Goal: Information Seeking & Learning: Find specific fact

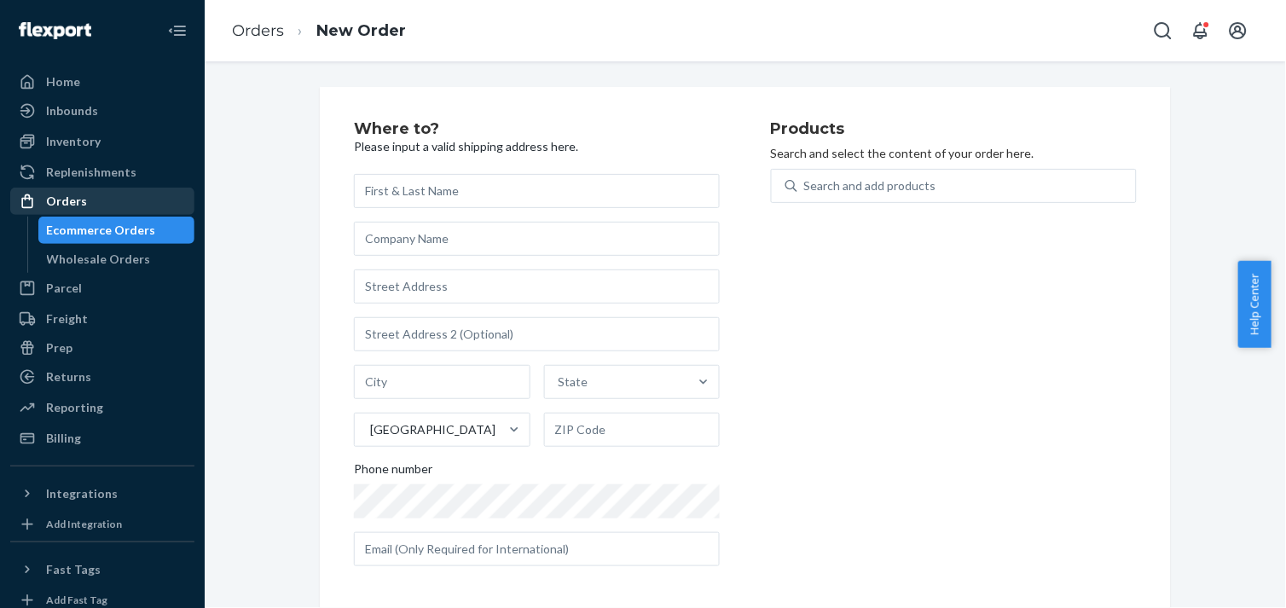
click at [55, 190] on div "Orders" at bounding box center [102, 201] width 181 height 24
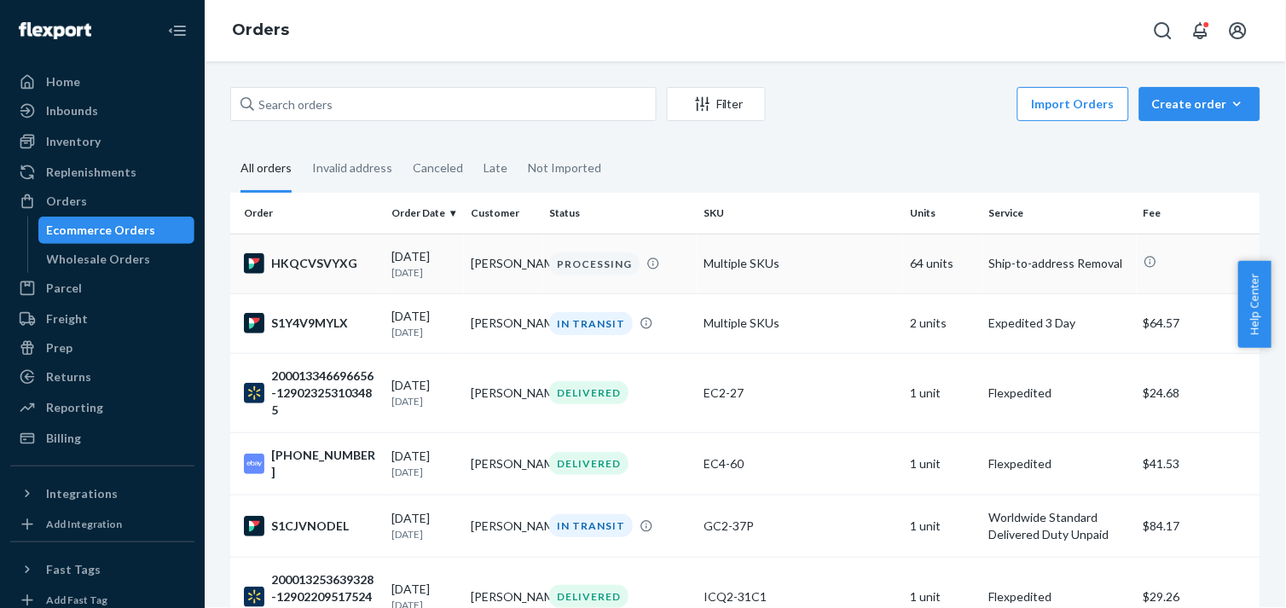
click at [321, 264] on div "HKQCVSVYXG" at bounding box center [311, 263] width 134 height 20
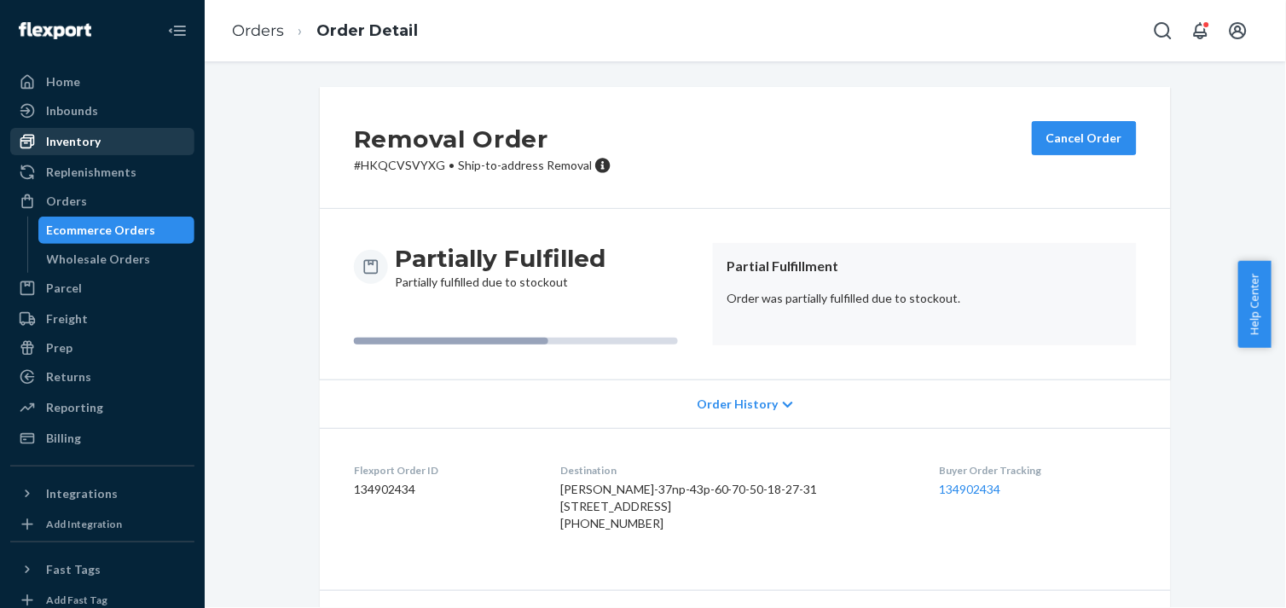
click at [80, 139] on div "Inventory" at bounding box center [73, 141] width 55 height 17
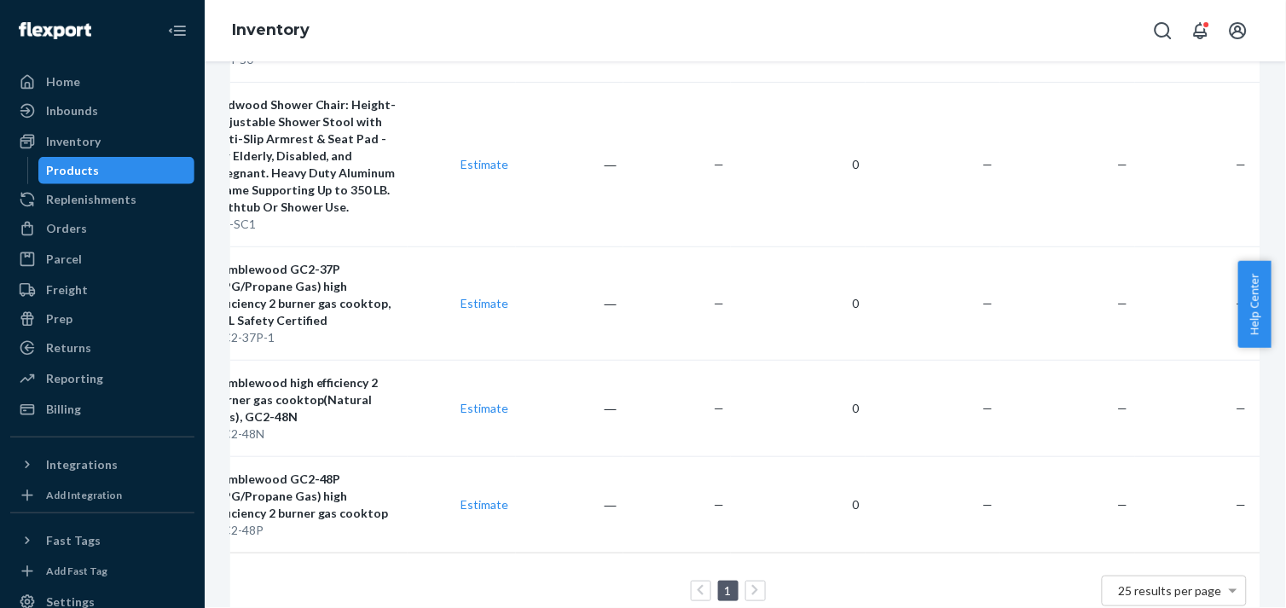
scroll to position [0, 75]
click at [78, 114] on div "Inbounds" at bounding box center [72, 110] width 52 height 17
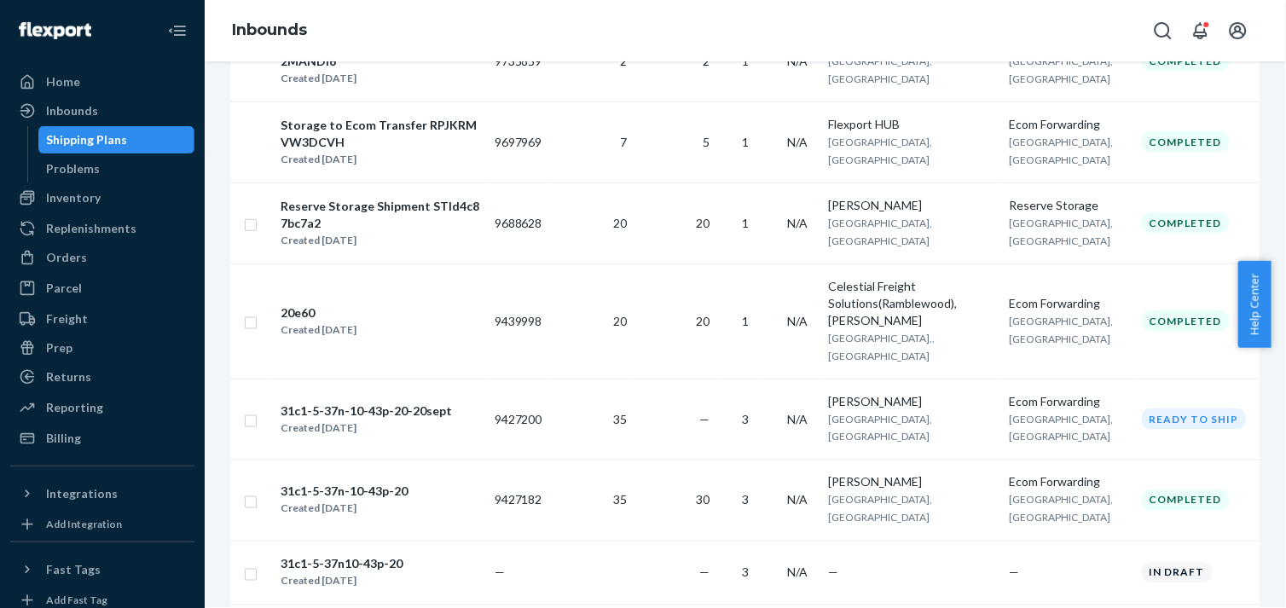
scroll to position [379, 0]
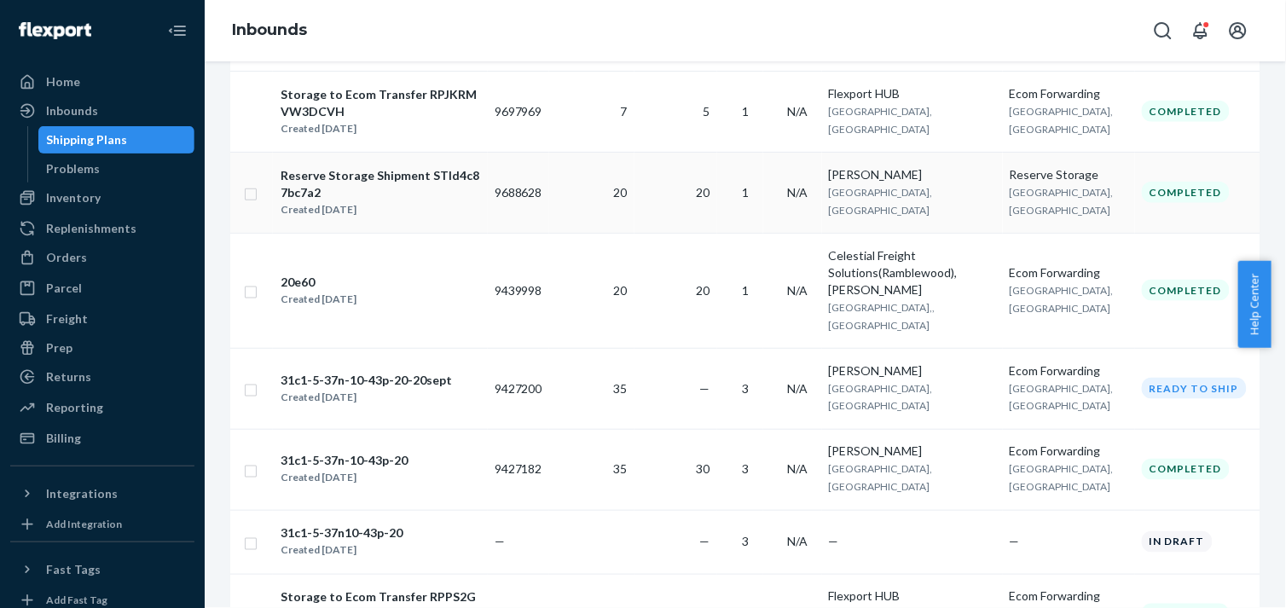
click at [1053, 183] on div "Reserve Storage" at bounding box center [1069, 174] width 119 height 17
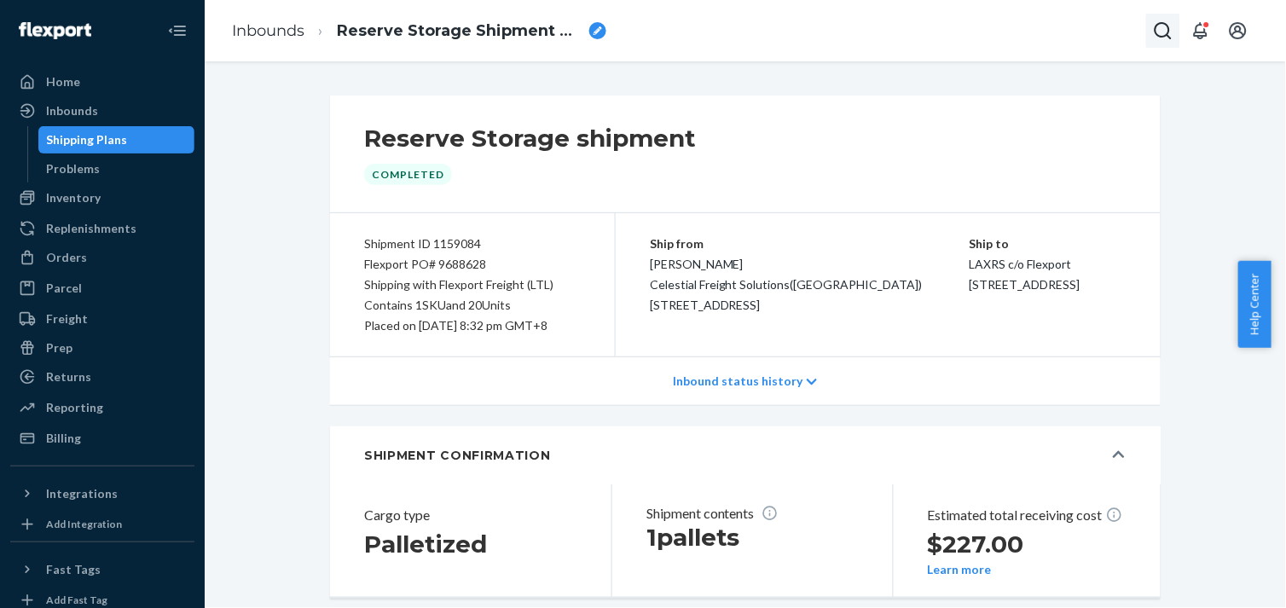
click at [1158, 40] on icon "Open Search Box" at bounding box center [1163, 30] width 20 height 20
click at [990, 30] on input "Search Input" at bounding box center [1037, 30] width 210 height 17
type input "reserve storage"
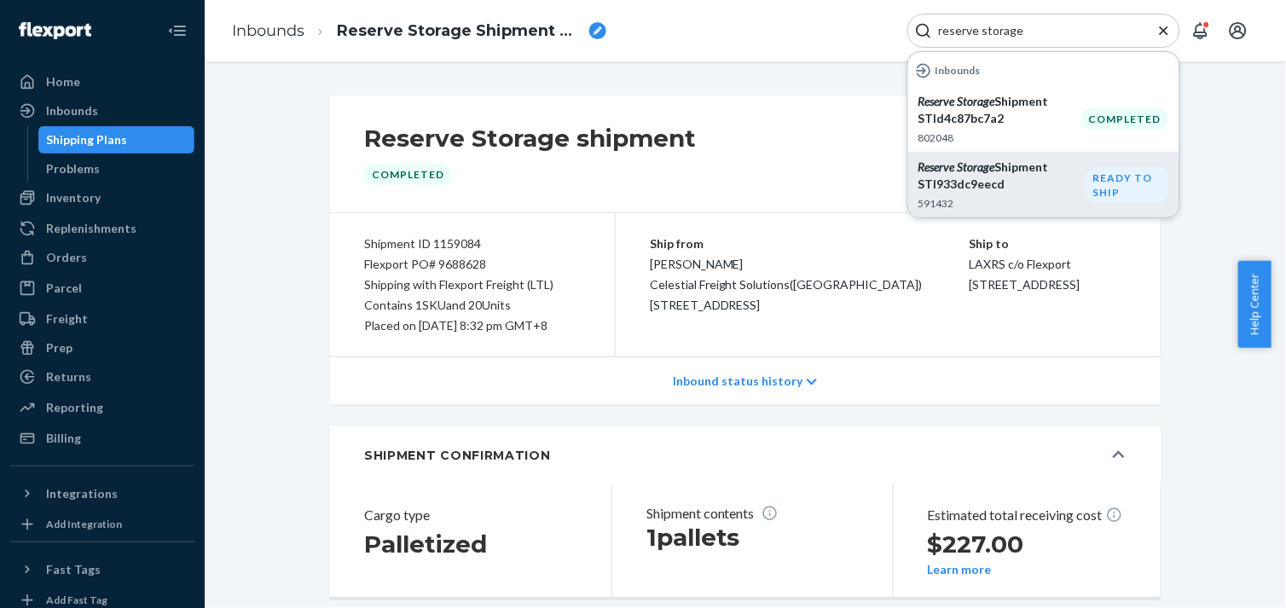
click at [1024, 176] on p "Reserve Storage Shipment STI933dc9eecd" at bounding box center [1002, 176] width 167 height 34
click at [1113, 189] on div "Ready to ship" at bounding box center [1128, 185] width 84 height 36
click at [948, 162] on em "Reserve" at bounding box center [937, 167] width 37 height 15
click at [956, 157] on li "Reserve Storage Shipment STI933dc9eecd 591432 Ready to ship" at bounding box center [1043, 185] width 271 height 66
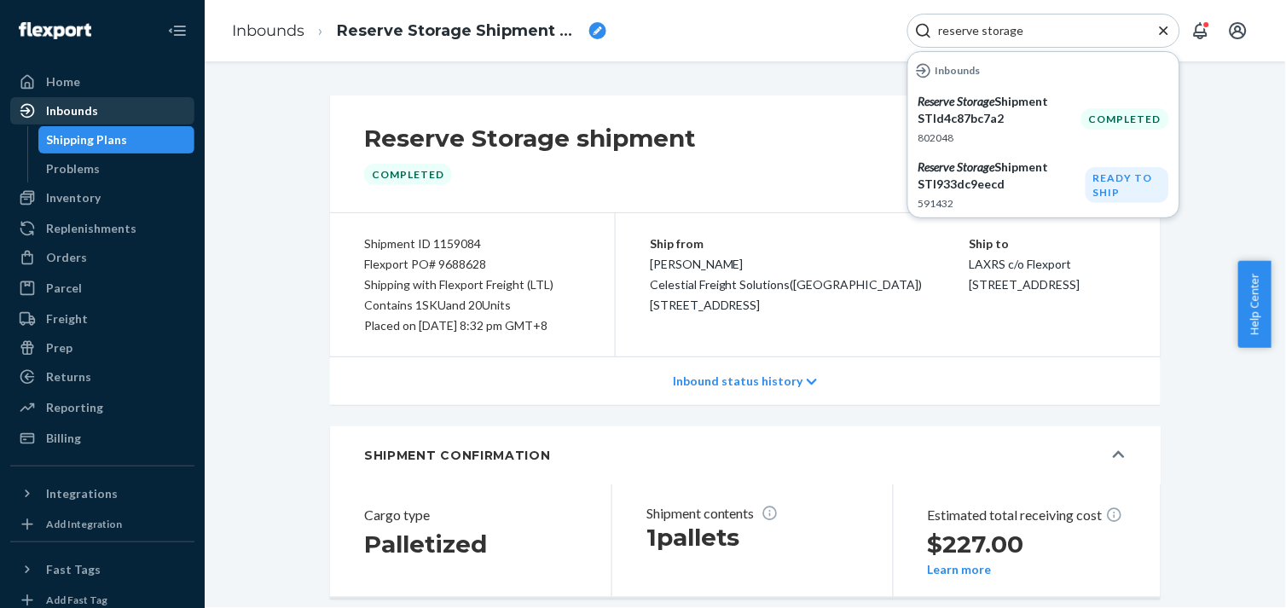
click at [85, 104] on div "Inbounds" at bounding box center [72, 110] width 52 height 17
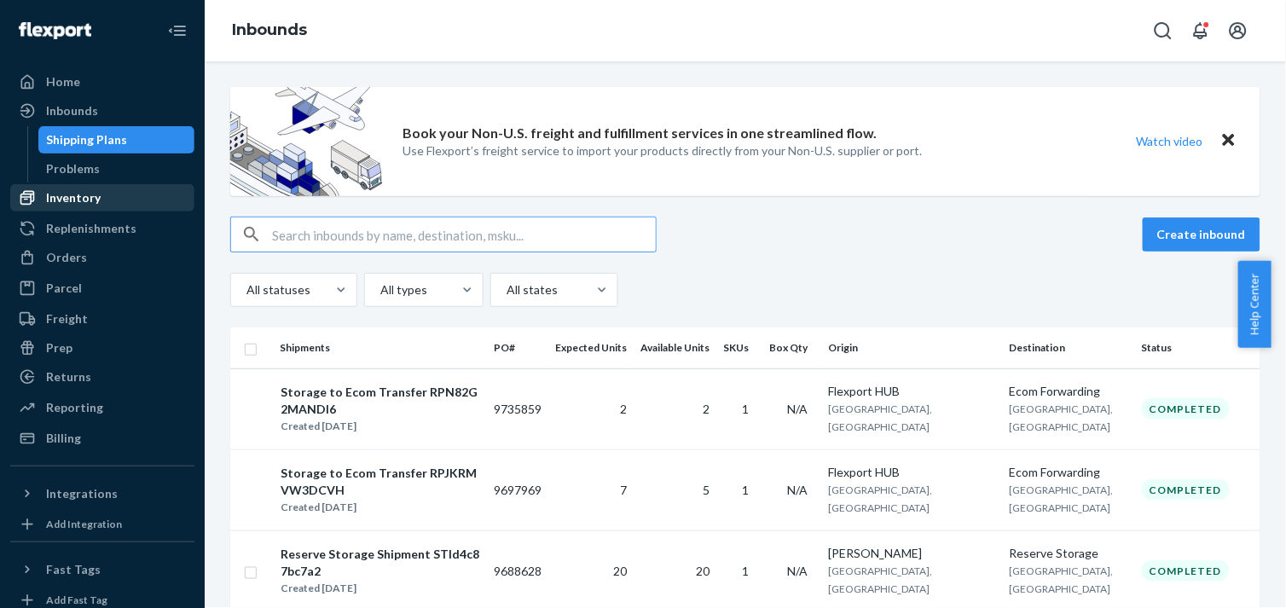
click at [87, 207] on div "Inventory" at bounding box center [102, 198] width 181 height 24
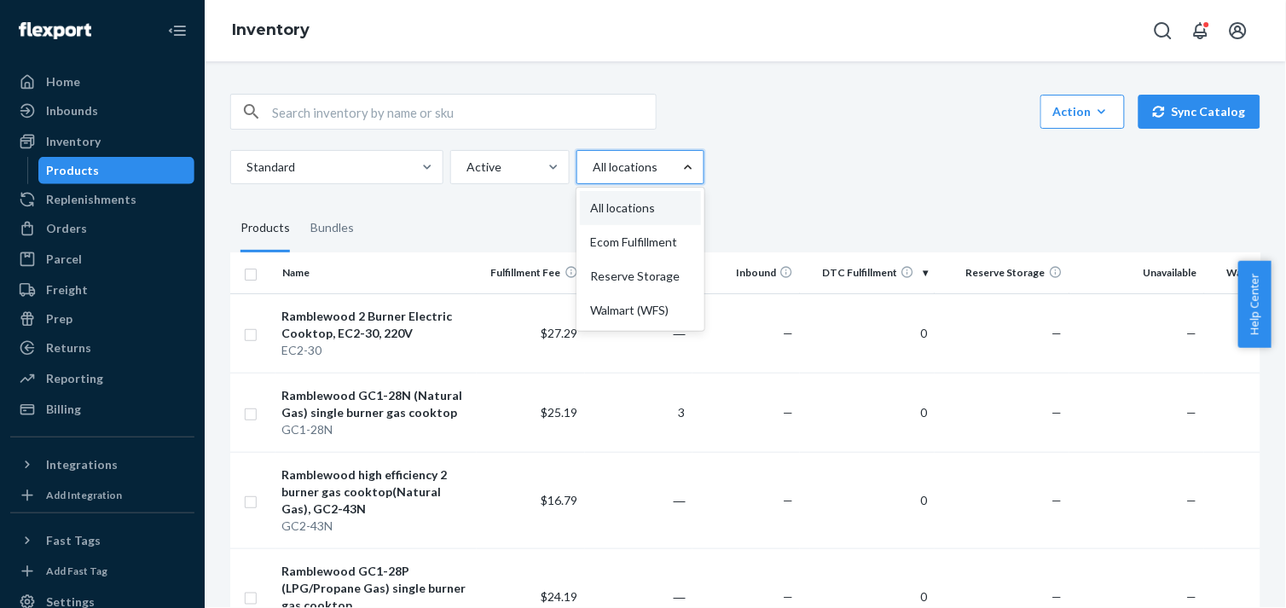
click at [676, 167] on div at bounding box center [688, 167] width 31 height 17
click at [593, 167] on input "option All locations focused, 1 of 4. 4 results available. Use Up and Down to c…" at bounding box center [592, 167] width 2 height 17
click at [672, 275] on div "Reserve Storage" at bounding box center [640, 276] width 121 height 34
click at [593, 176] on input "option Reserve Storage focused, 3 of 4. 4 results available. Use Up and Down to…" at bounding box center [592, 167] width 2 height 17
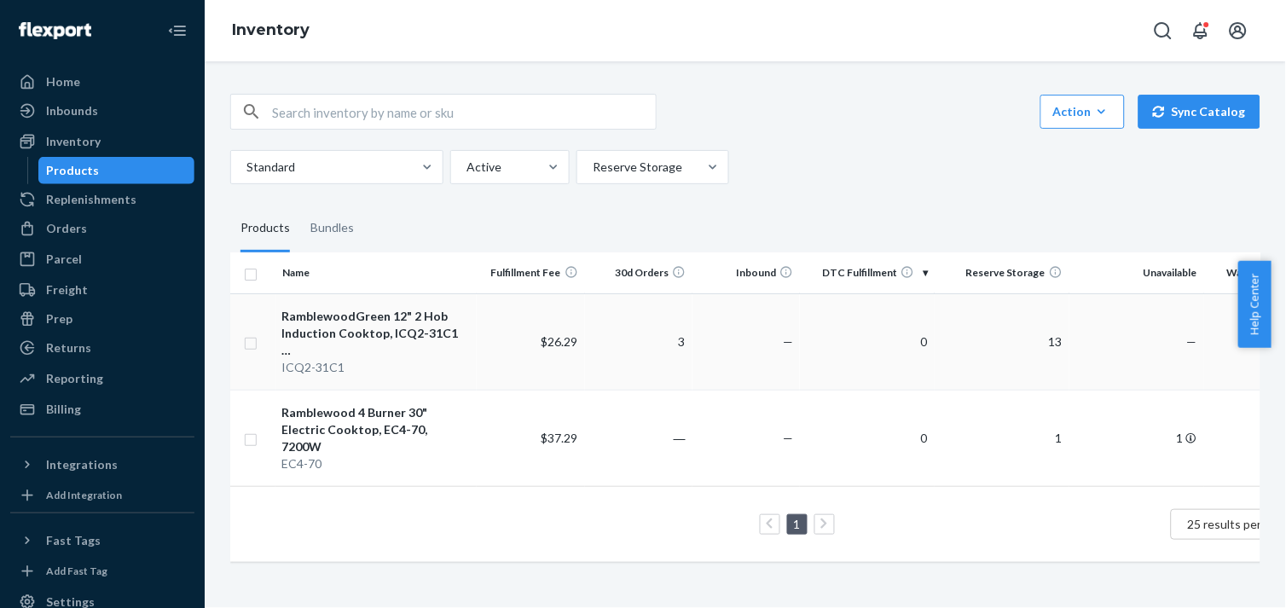
click at [615, 330] on td "3" at bounding box center [638, 341] width 107 height 96
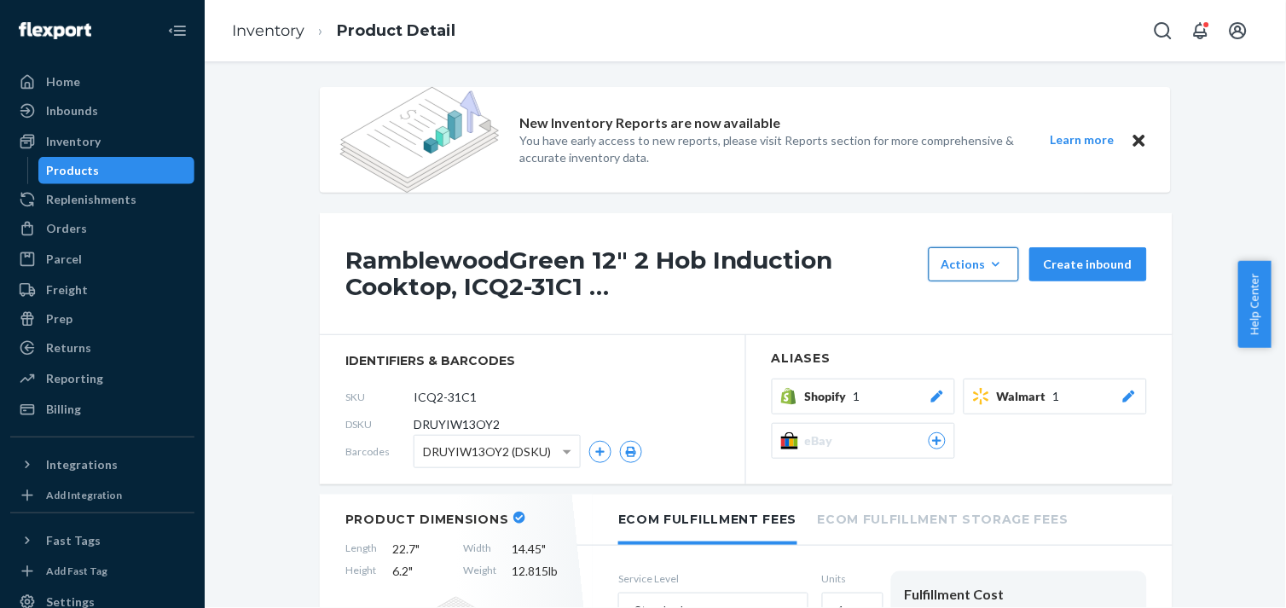
click at [990, 260] on icon "button" at bounding box center [996, 264] width 17 height 17
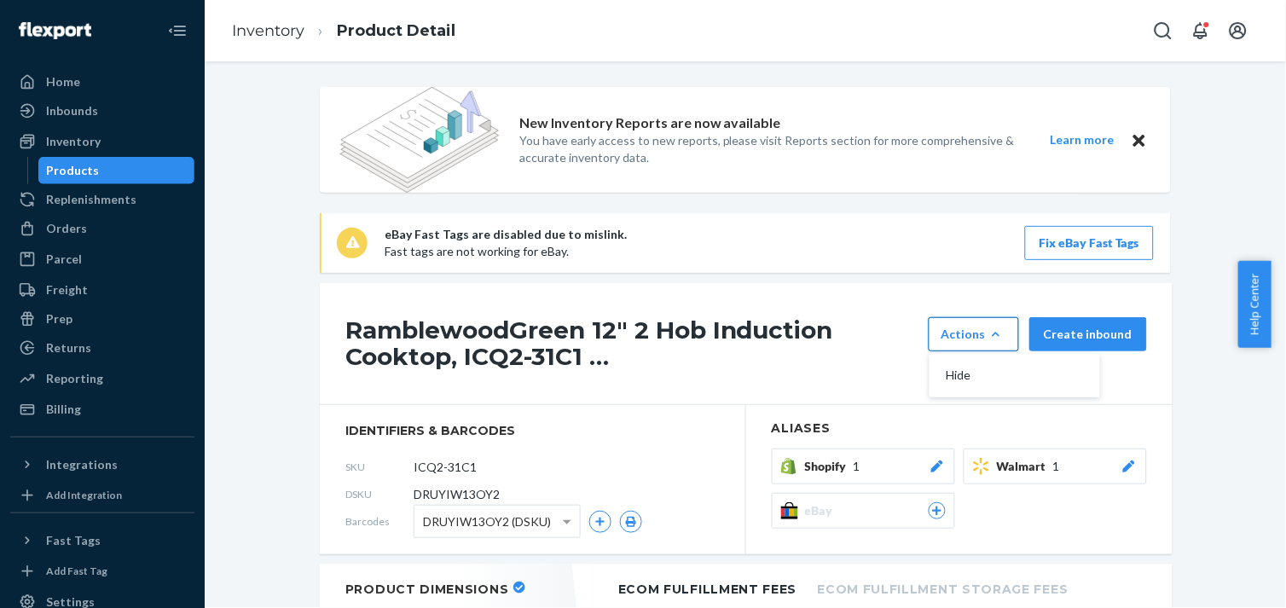
click at [897, 312] on div "RamblewoodGreen 12" 2 Hob Induction Cooktop, ICQ2-31C1 … Actions Hide Create in…" at bounding box center [746, 344] width 853 height 122
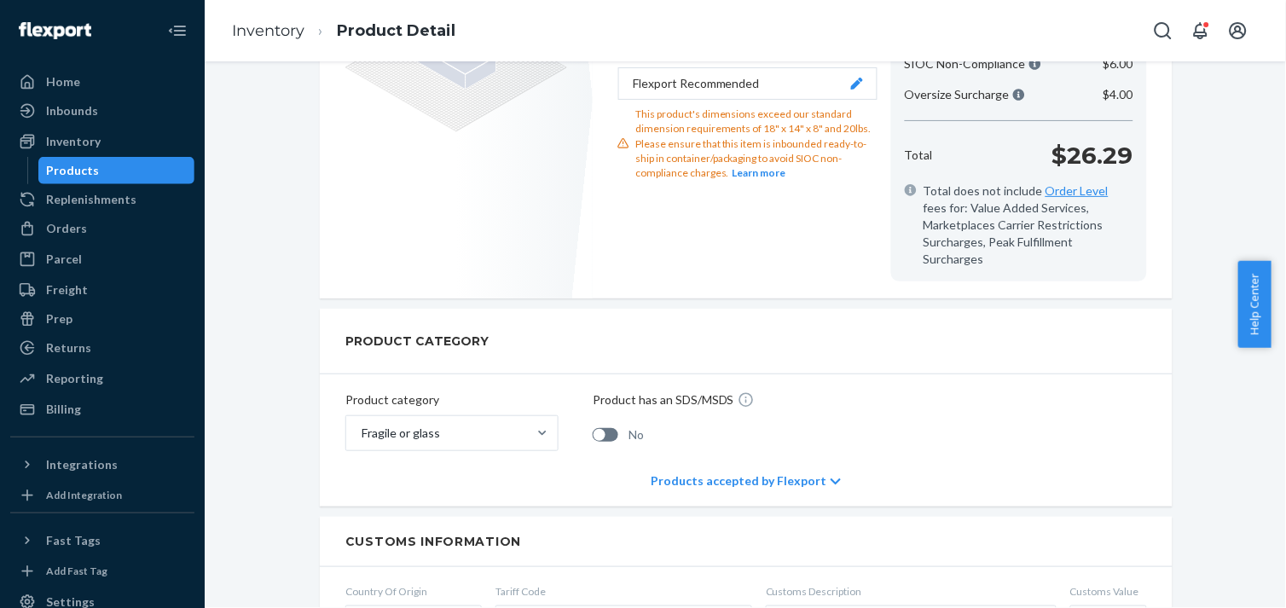
scroll to position [757, 0]
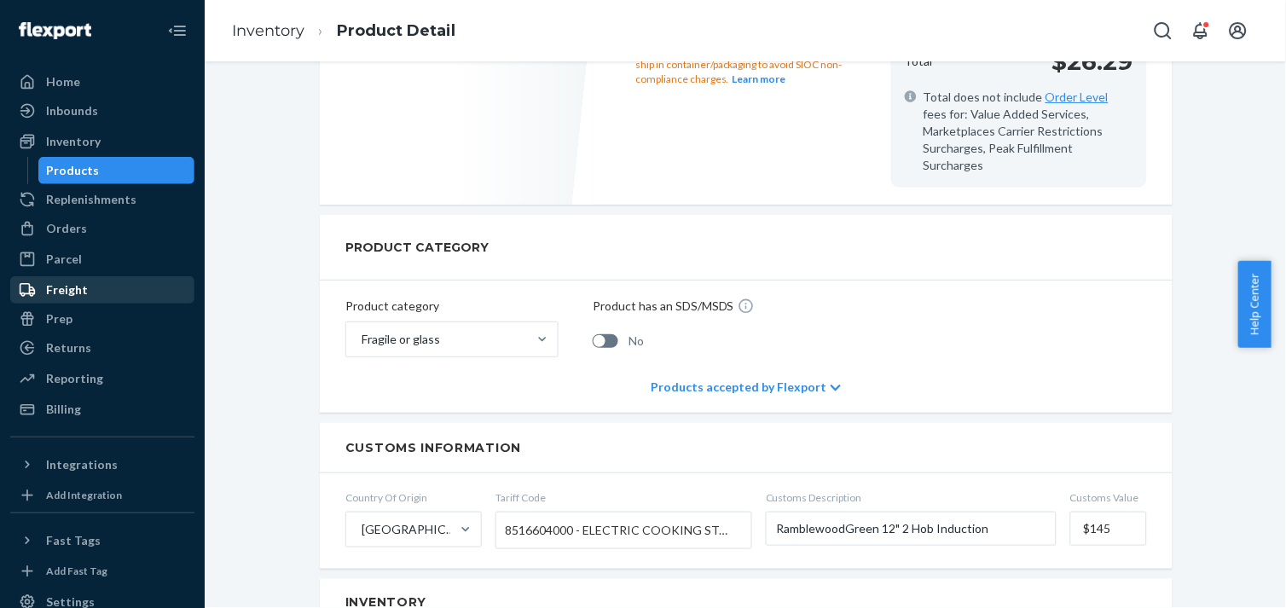
click at [82, 290] on div "Freight" at bounding box center [67, 289] width 42 height 17
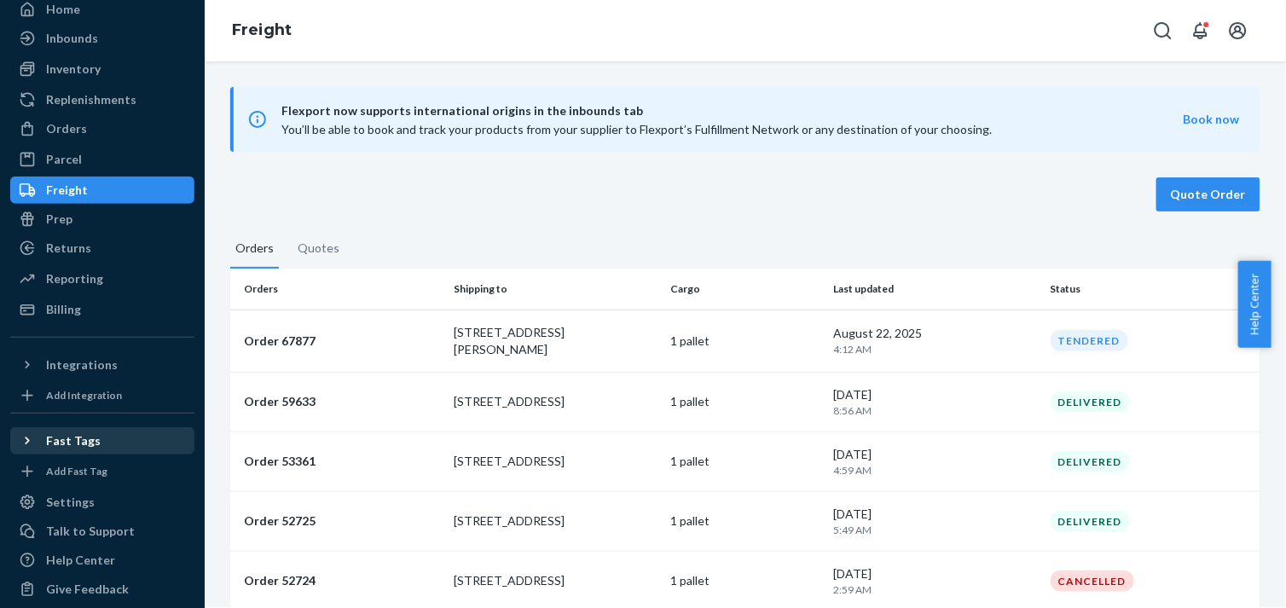
scroll to position [84, 0]
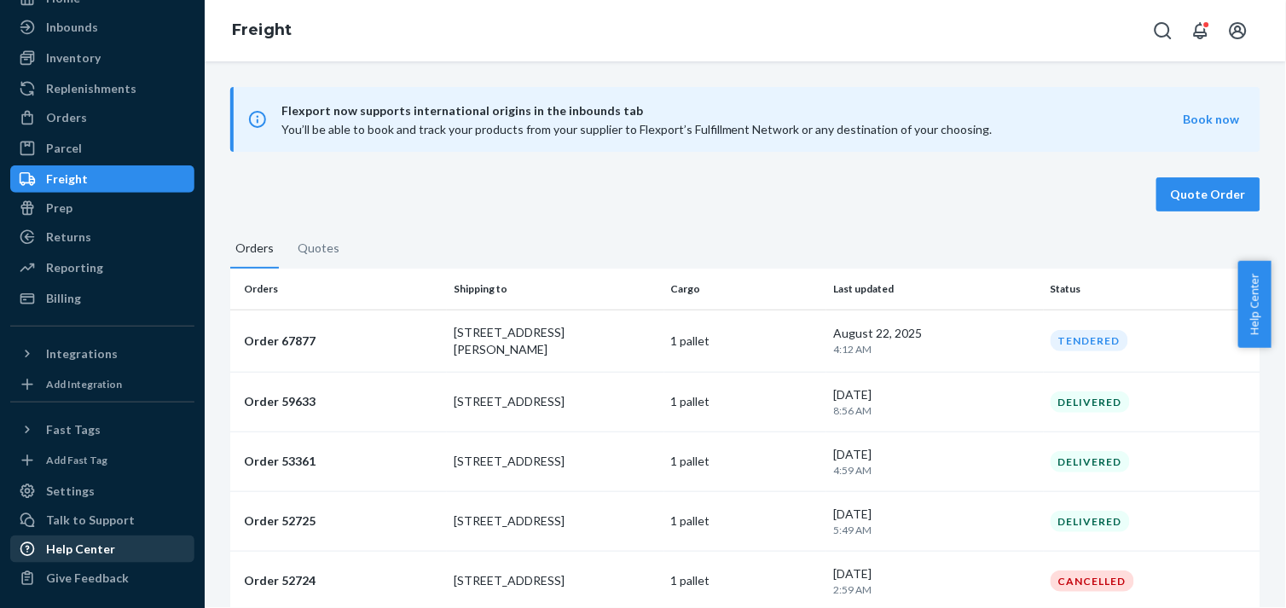
click at [99, 537] on div "Help Center" at bounding box center [102, 549] width 181 height 24
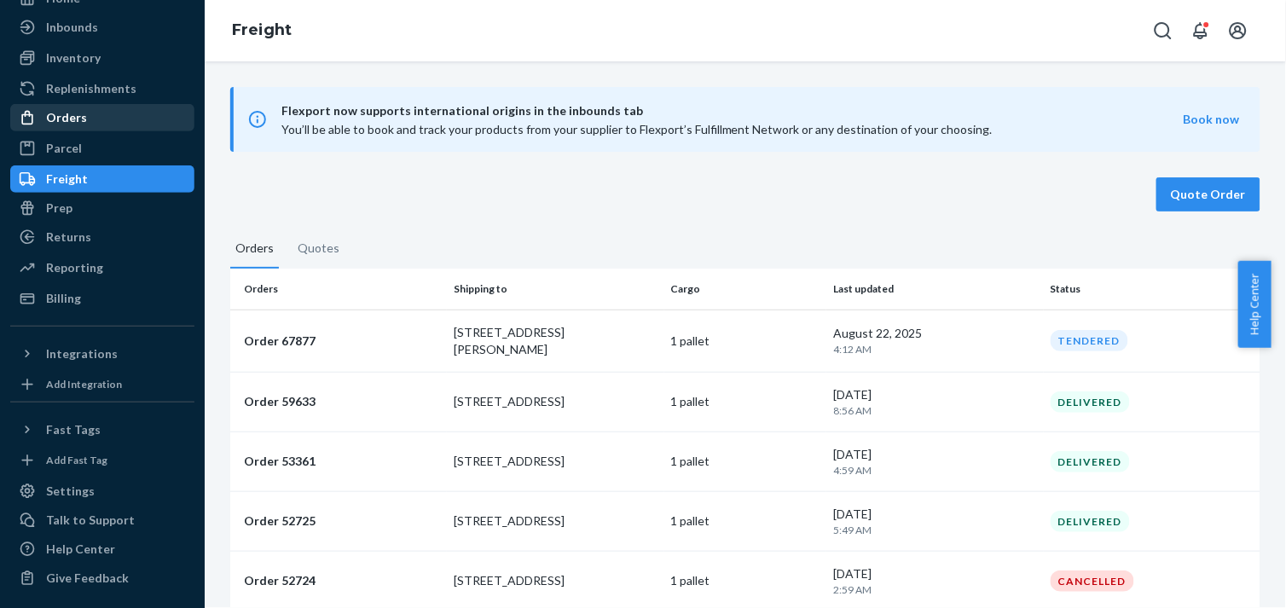
scroll to position [0, 0]
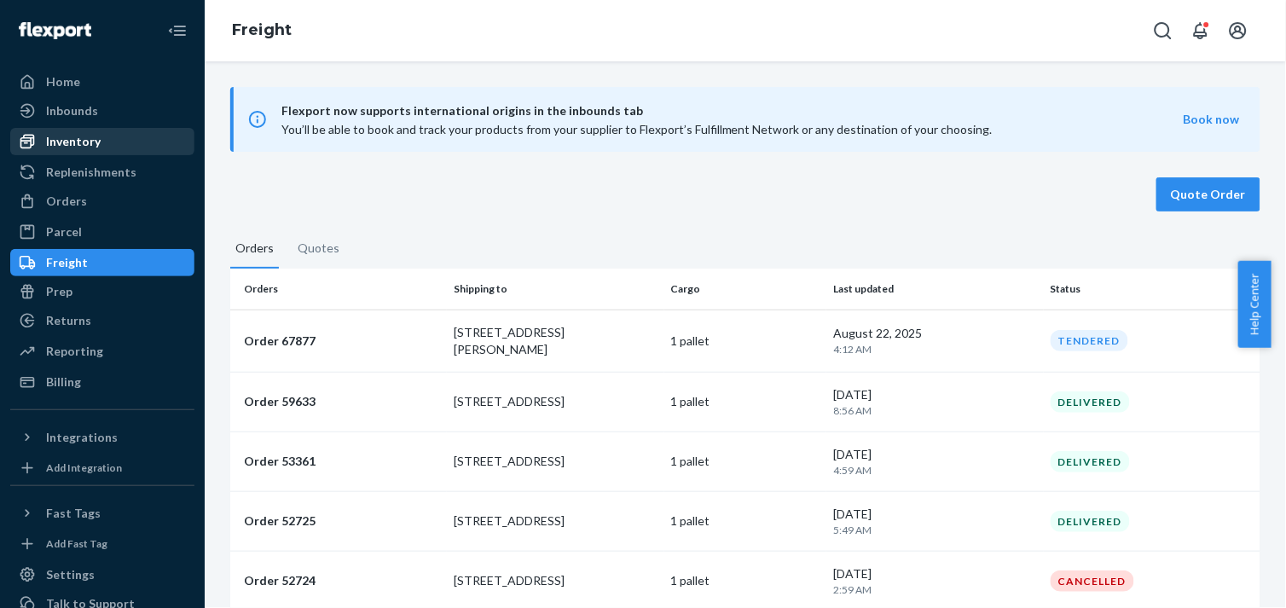
click at [72, 137] on div "Inventory" at bounding box center [73, 141] width 55 height 17
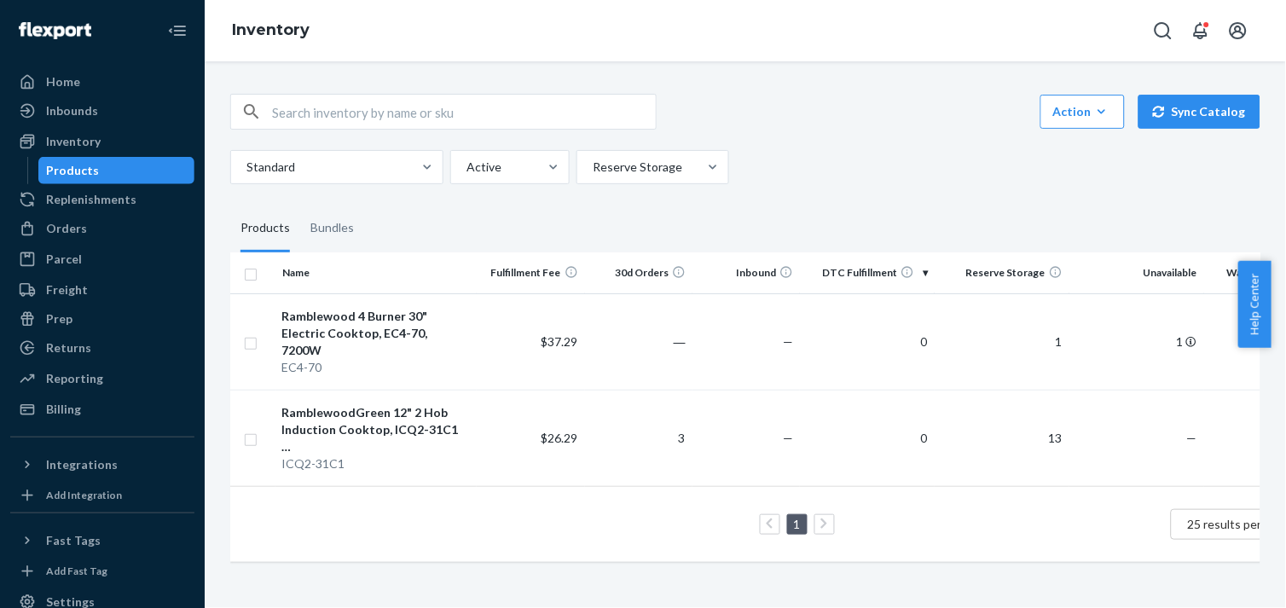
click at [866, 128] on div "Action Create product Create bundle Bulk create products Bulk update products B…" at bounding box center [745, 112] width 1030 height 36
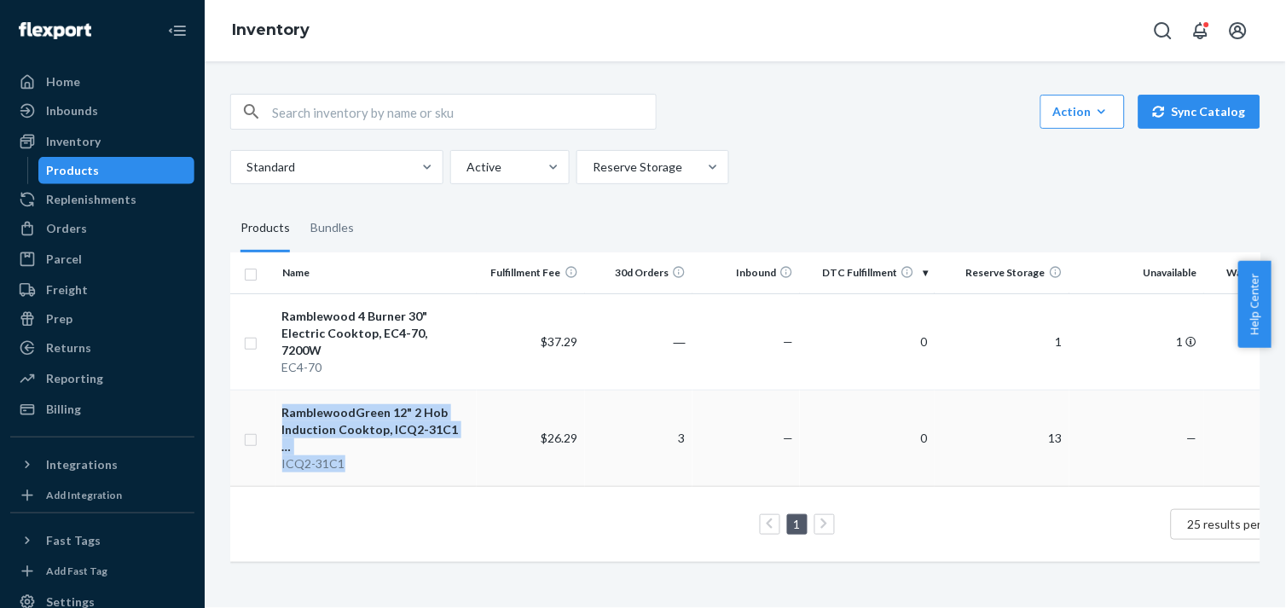
drag, startPoint x: 355, startPoint y: 431, endPoint x: 266, endPoint y: 440, distance: 89.2
click at [266, 439] on tr "RamblewoodGreen 12" 2 Hob Induction Cooktop, ICQ2-31C1 … ICQ2-31C1 $26.29 3 — 0…" at bounding box center [780, 438] width 1100 height 96
click at [247, 438] on td at bounding box center [252, 438] width 45 height 96
drag, startPoint x: 351, startPoint y: 429, endPoint x: 277, endPoint y: 432, distance: 73.4
click at [277, 432] on td "RamblewoodGreen 12" 2 Hob Induction Cooktop, ICQ2-31C1 … ICQ2-31C1" at bounding box center [377, 438] width 202 height 96
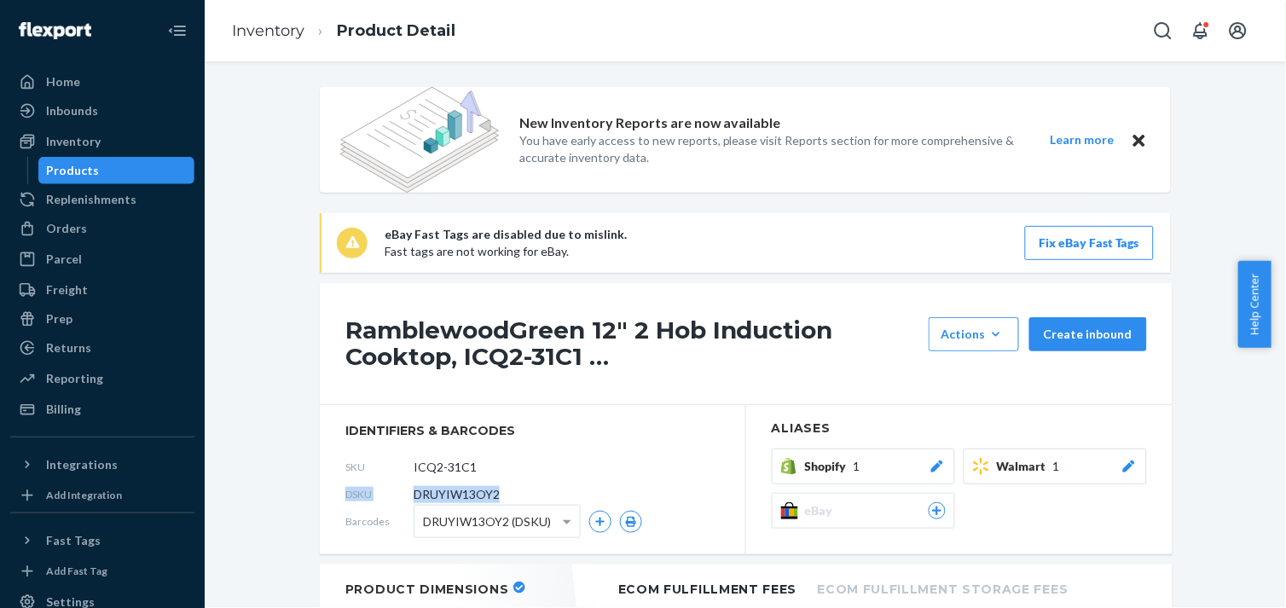
drag, startPoint x: 501, startPoint y: 488, endPoint x: 321, endPoint y: 502, distance: 180.5
click at [321, 502] on section "identifiers & barcodes SKU ICQ2-31C1 DSKU DRUYIW13OY2 Barcodes DRUYIW13OY2 (DSK…" at bounding box center [533, 479] width 427 height 149
copy div "DSKU DRUYIW13OY2"
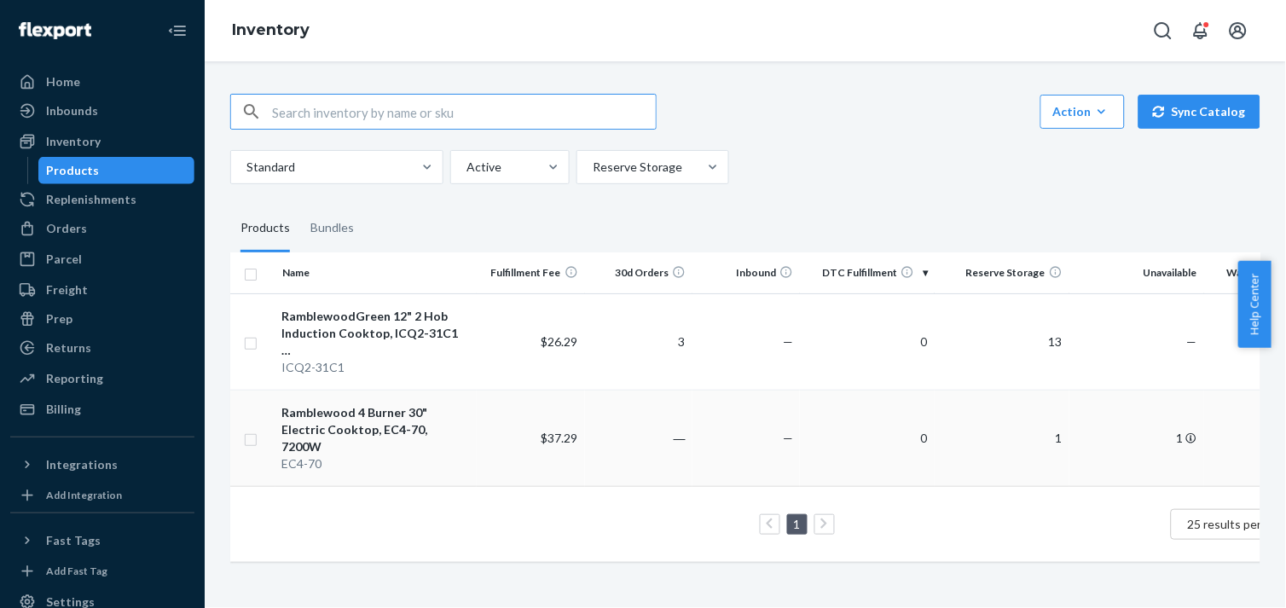
click at [386, 406] on div "Ramblewood 4 Burner 30" Electric Cooktop, EC4-70, 7200W" at bounding box center [376, 429] width 189 height 51
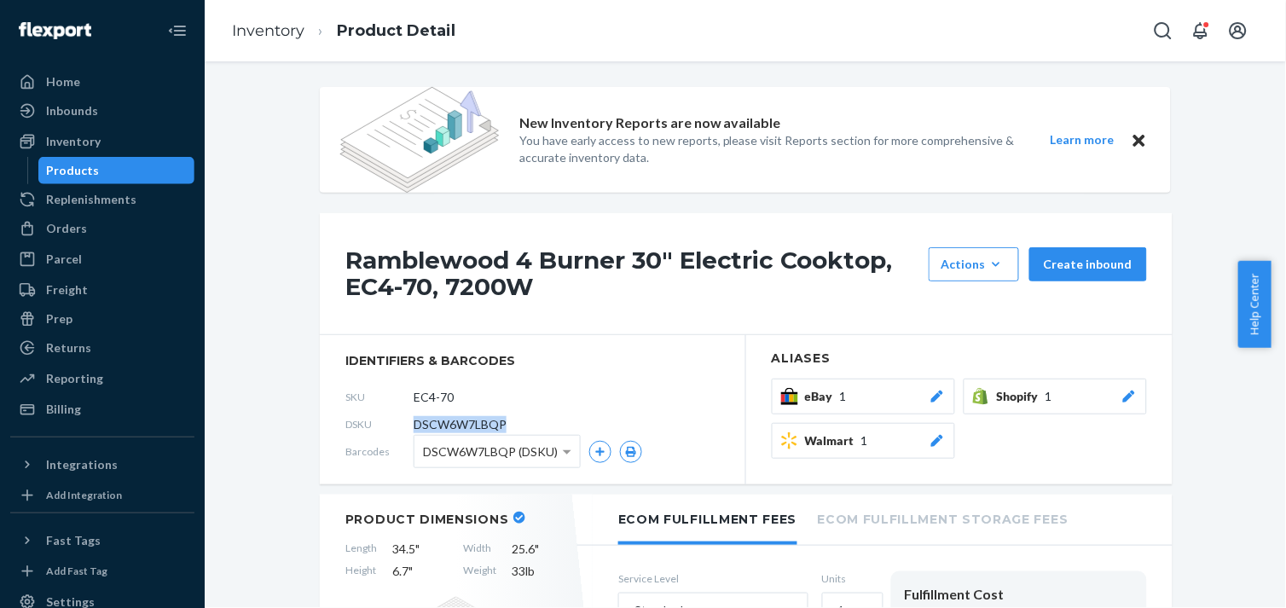
drag, startPoint x: 503, startPoint y: 421, endPoint x: 407, endPoint y: 427, distance: 96.6
click at [407, 427] on div "DSKU DSCW6W7LBQP" at bounding box center [532, 424] width 374 height 27
copy span "DSCW6W7LBQP"
